Goal: Information Seeking & Learning: Learn about a topic

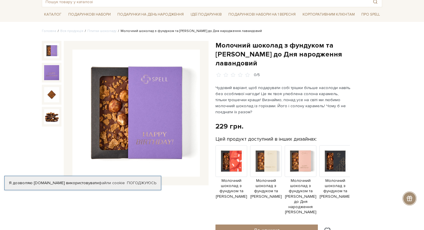
scroll to position [36, 0]
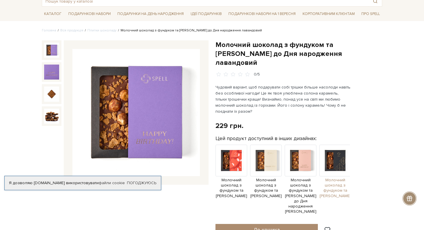
click at [333, 156] on img at bounding box center [335, 161] width 32 height 32
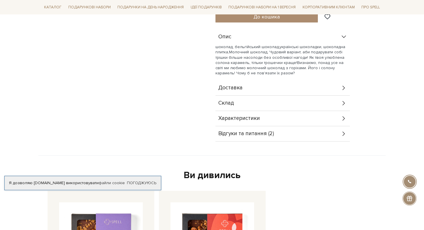
scroll to position [240, 0]
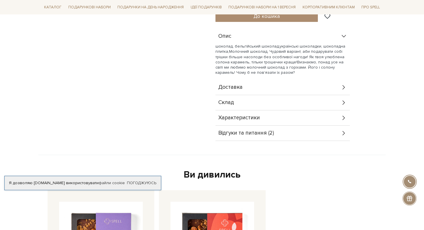
click at [257, 91] on div "Доставка" at bounding box center [282, 87] width 134 height 15
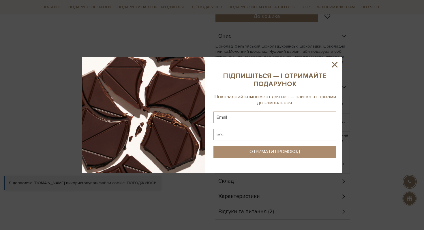
click at [335, 64] on icon at bounding box center [335, 65] width 6 height 6
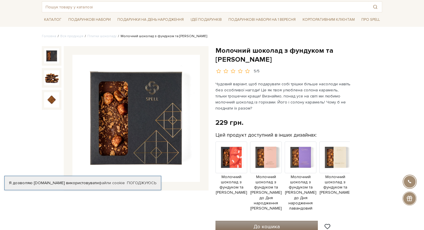
scroll to position [29, 0]
